Goal: Task Accomplishment & Management: Use online tool/utility

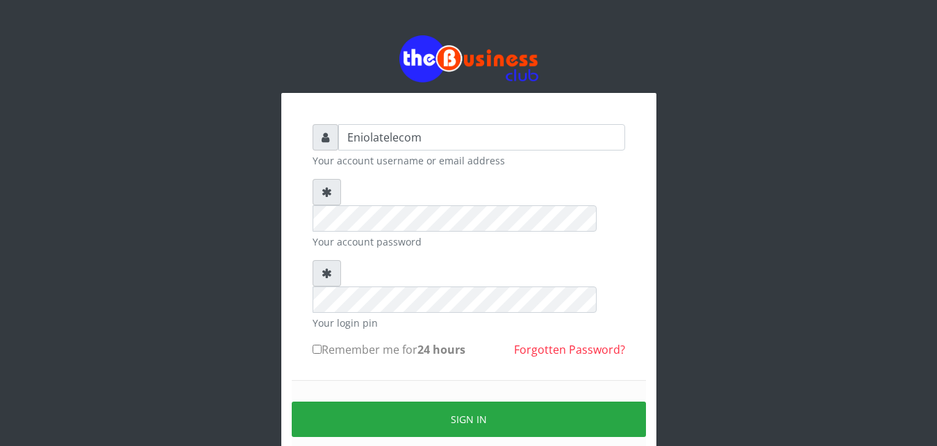
click at [829, 248] on div "Eniolatelecom Your account username or email address Your account password Your…" at bounding box center [468, 276] width 791 height 552
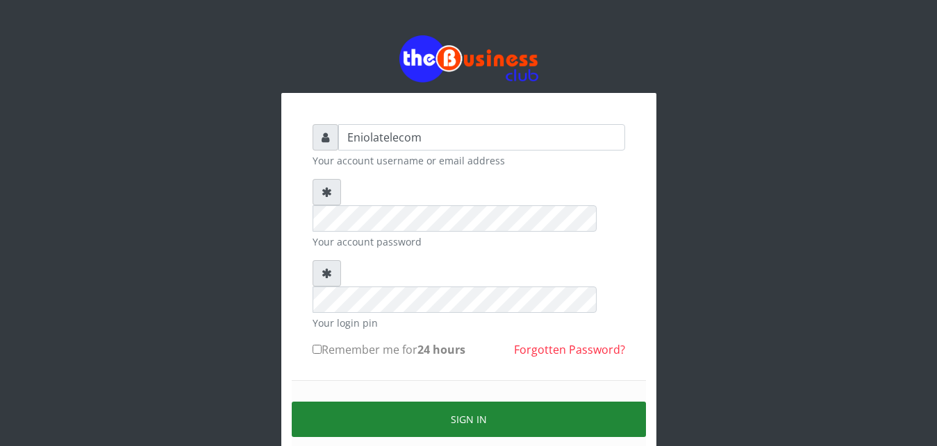
click at [466, 402] on button "Sign in" at bounding box center [469, 419] width 354 height 35
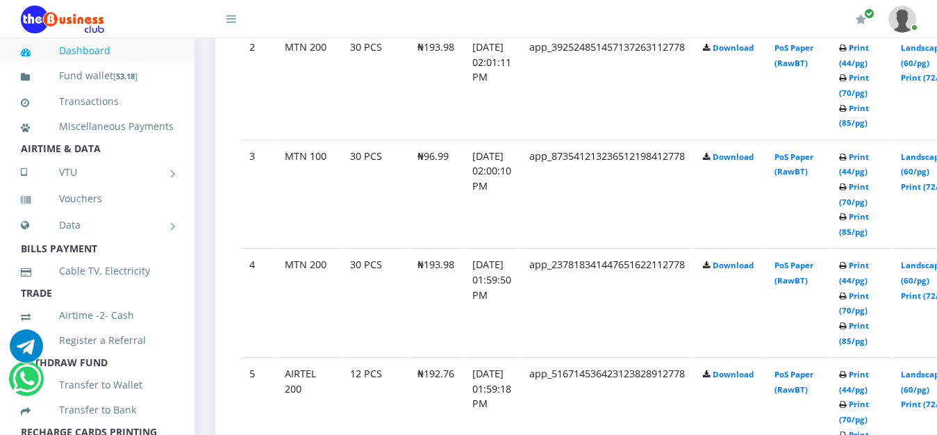
scroll to position [991, 0]
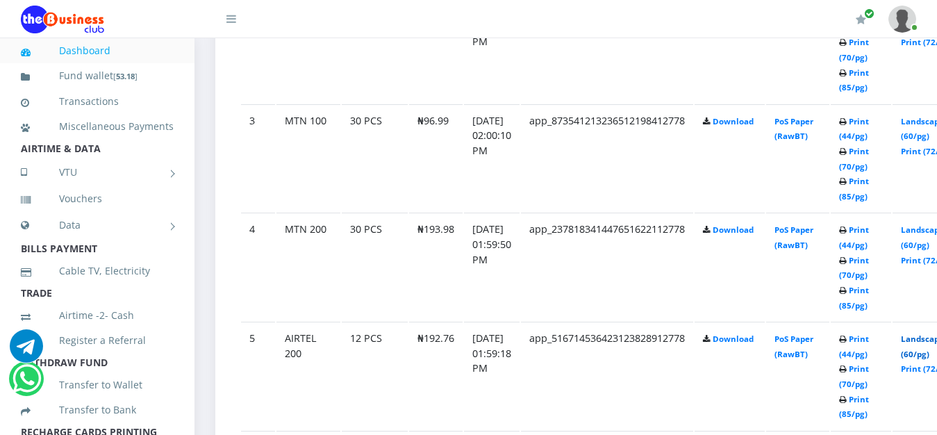
click at [928, 340] on link "Landscape (60/pg)" at bounding box center [921, 346] width 43 height 26
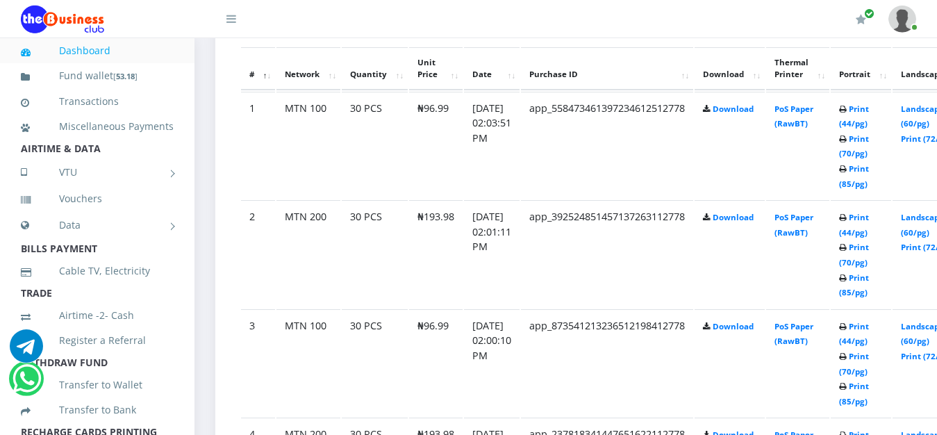
scroll to position [779, 0]
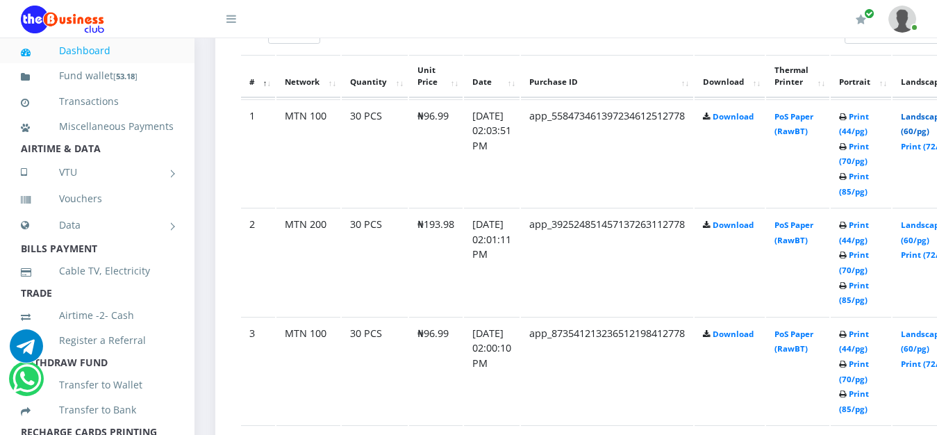
click at [925, 117] on link "Landscape (60/pg)" at bounding box center [921, 124] width 43 height 26
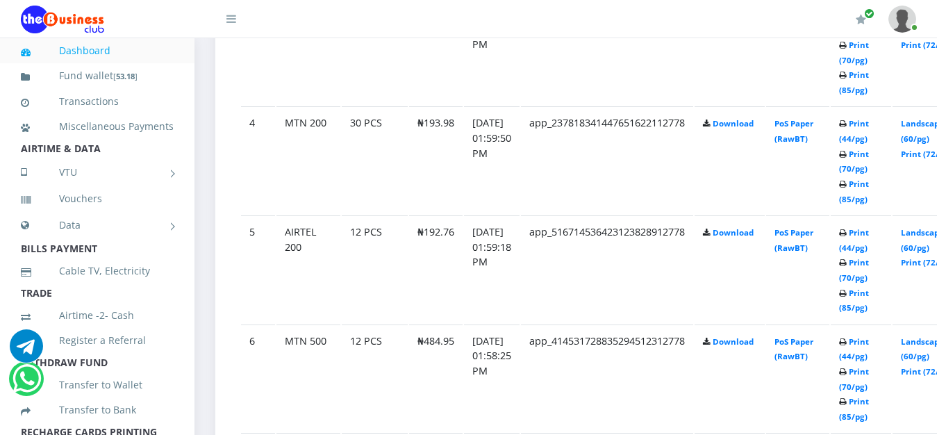
scroll to position [1133, 0]
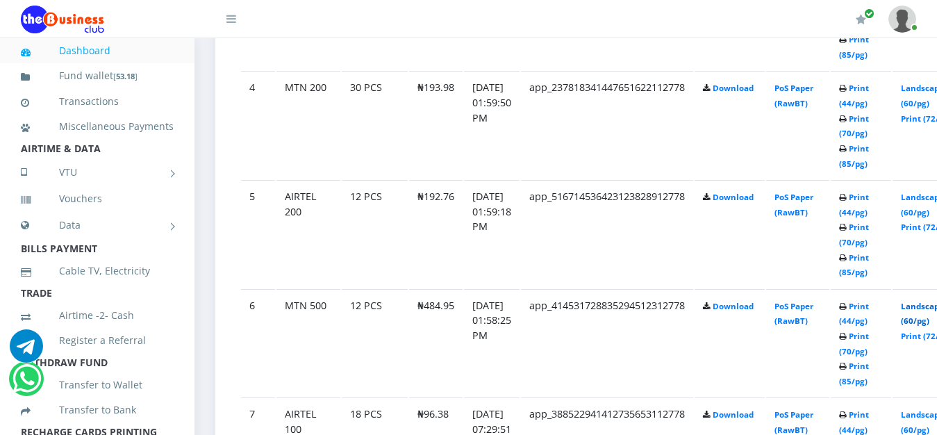
click at [927, 310] on link "Landscape (60/pg)" at bounding box center [921, 314] width 43 height 26
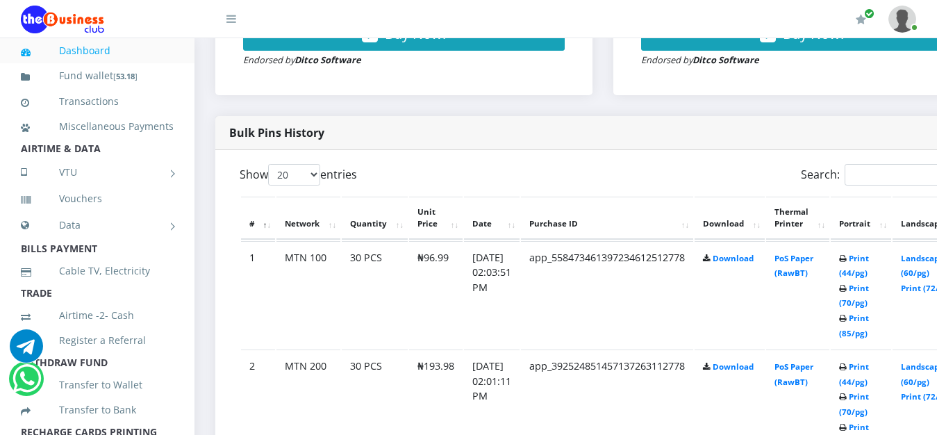
scroll to position [673, 0]
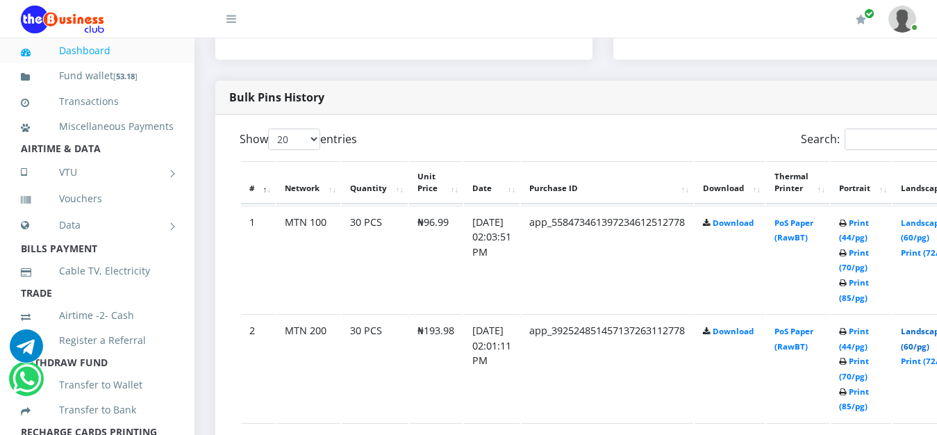
click at [928, 337] on link "Landscape (60/pg)" at bounding box center [921, 339] width 43 height 26
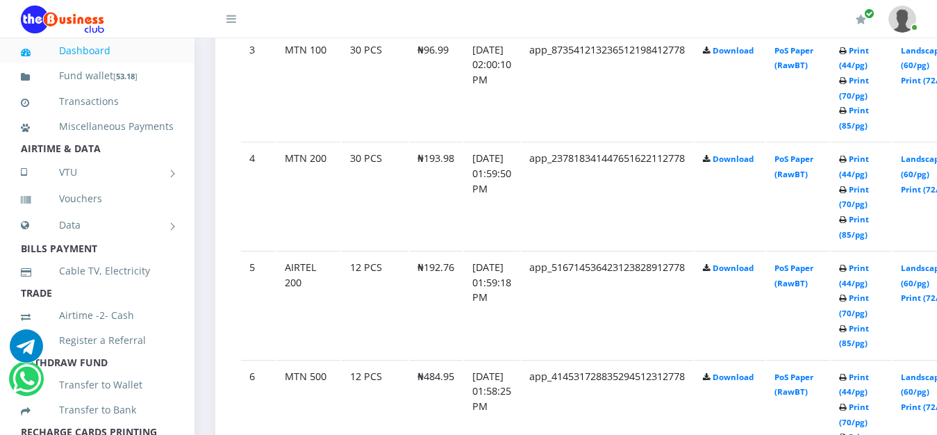
scroll to position [1027, 0]
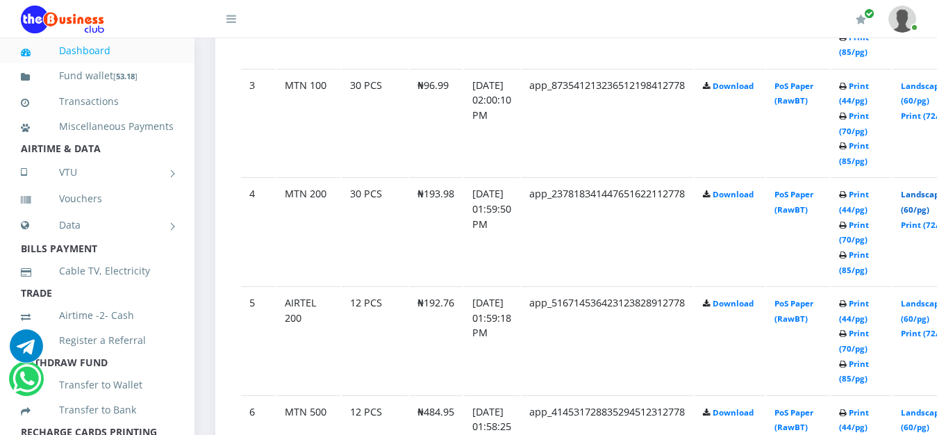
click at [932, 201] on link "Landscape (60/pg)" at bounding box center [921, 202] width 43 height 26
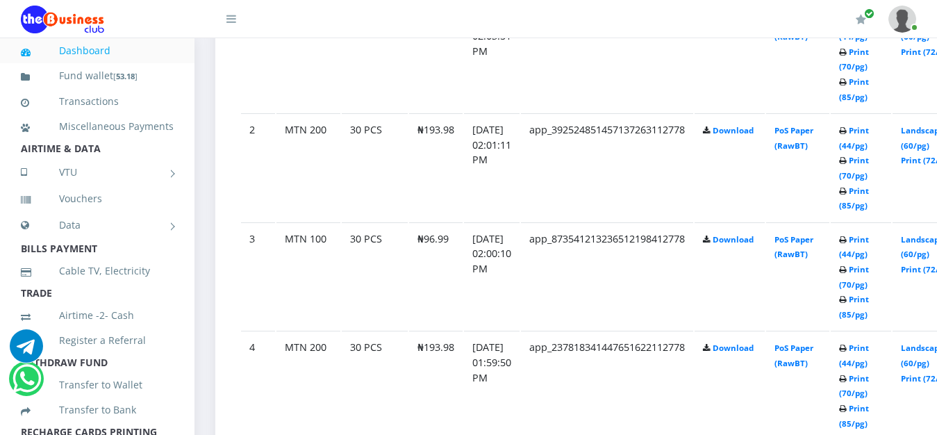
scroll to position [838, 0]
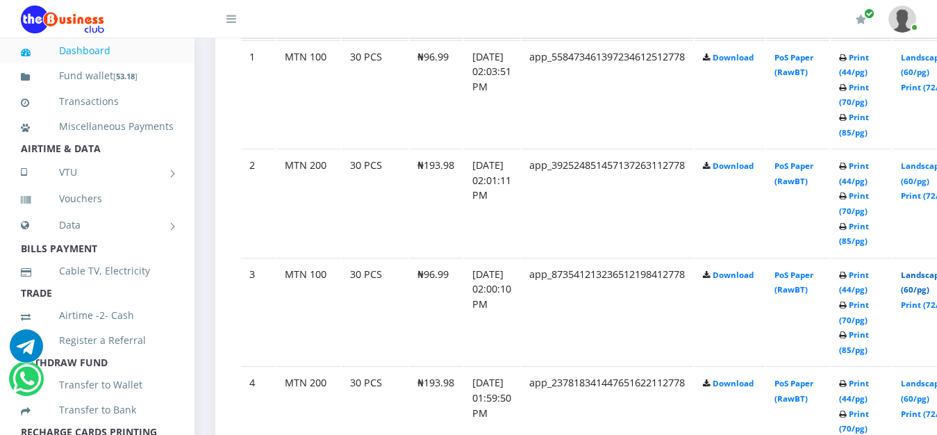
click at [929, 278] on link "Landscape (60/pg)" at bounding box center [921, 282] width 43 height 26
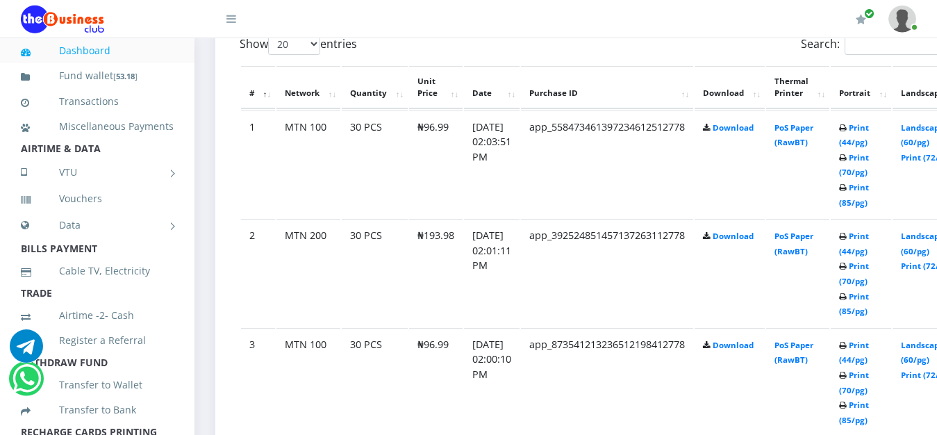
scroll to position [767, 0]
drag, startPoint x: 941, startPoint y: 8, endPoint x: 939, endPoint y: 33, distance: 25.0
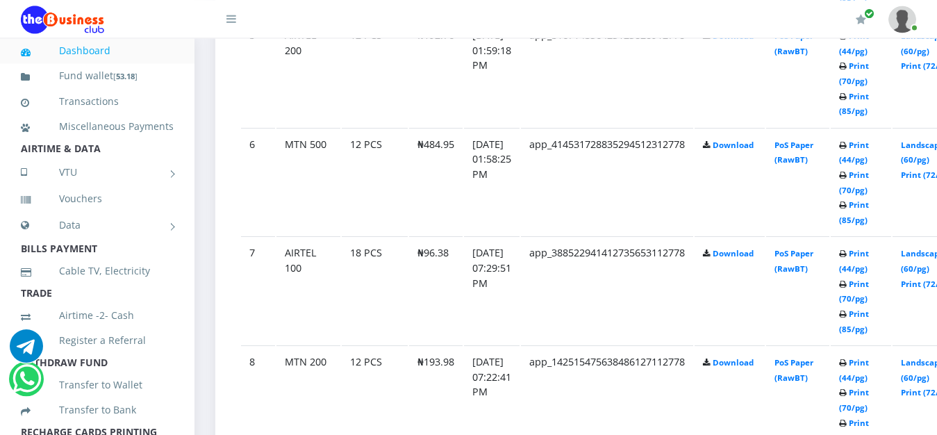
scroll to position [1298, 0]
